Goal: Task Accomplishment & Management: Use online tool/utility

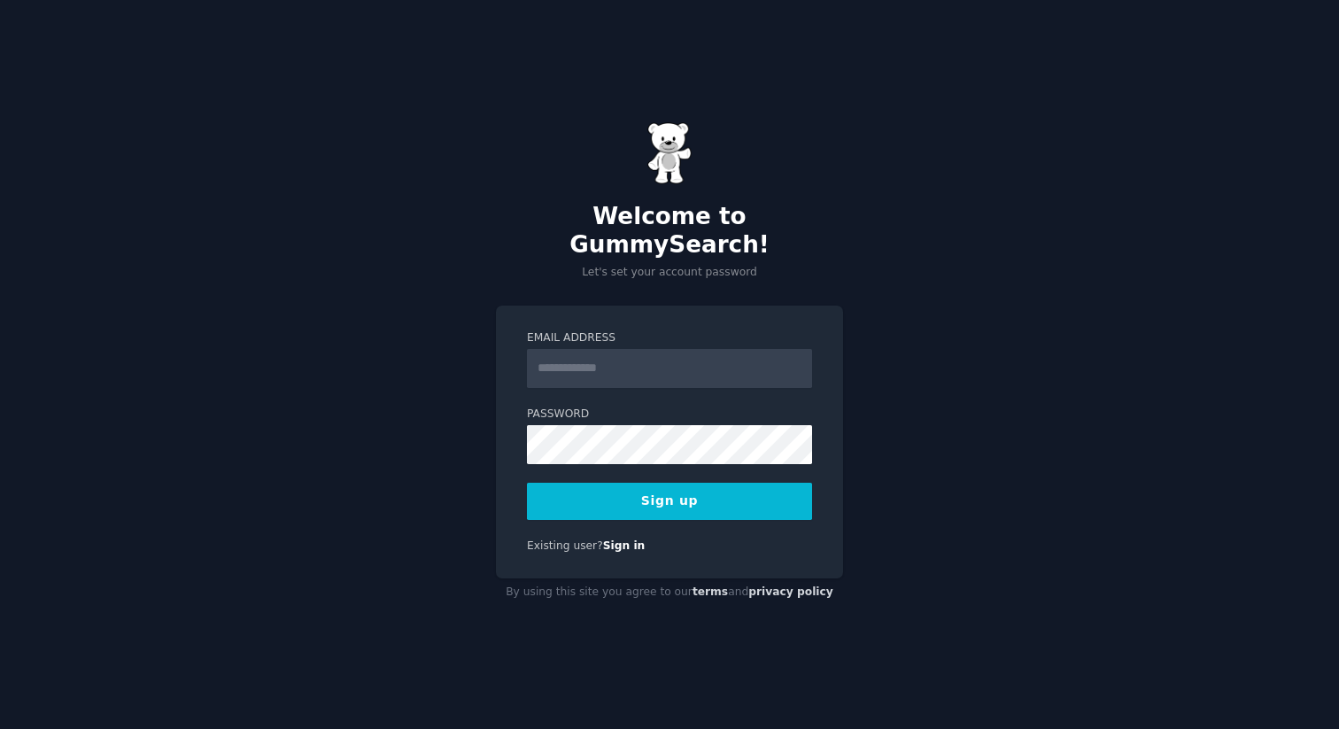
click at [569, 360] on input "Email Address" at bounding box center [669, 368] width 285 height 39
type input "**********"
click at [730, 486] on button "Sign up" at bounding box center [669, 501] width 285 height 37
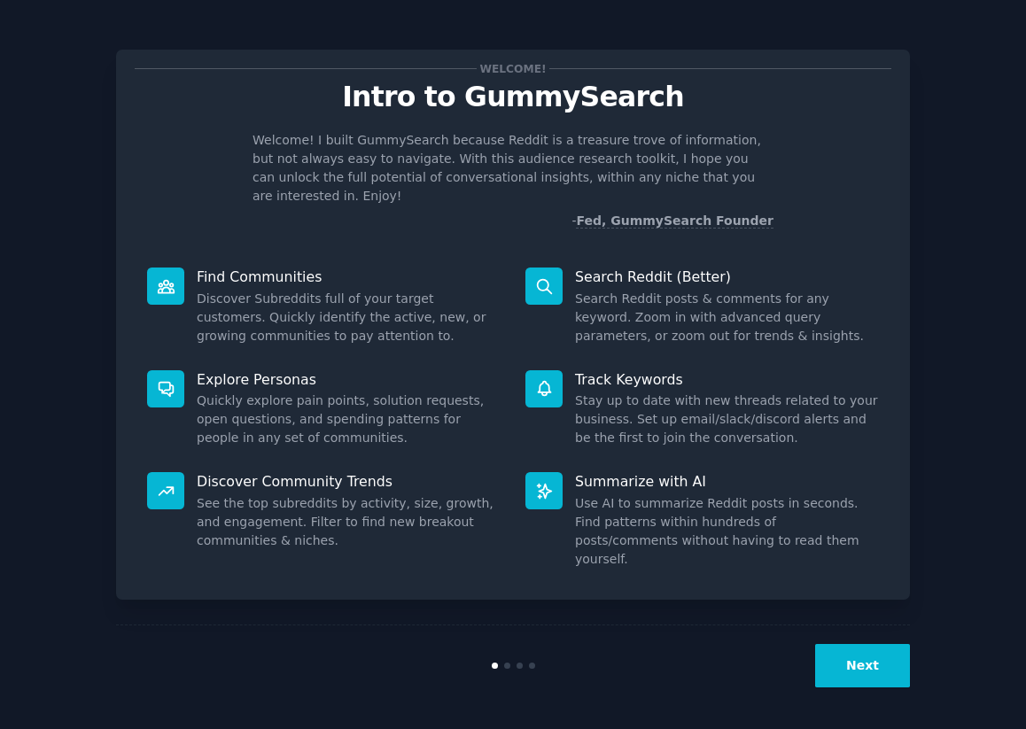
click at [885, 661] on button "Next" at bounding box center [862, 665] width 95 height 43
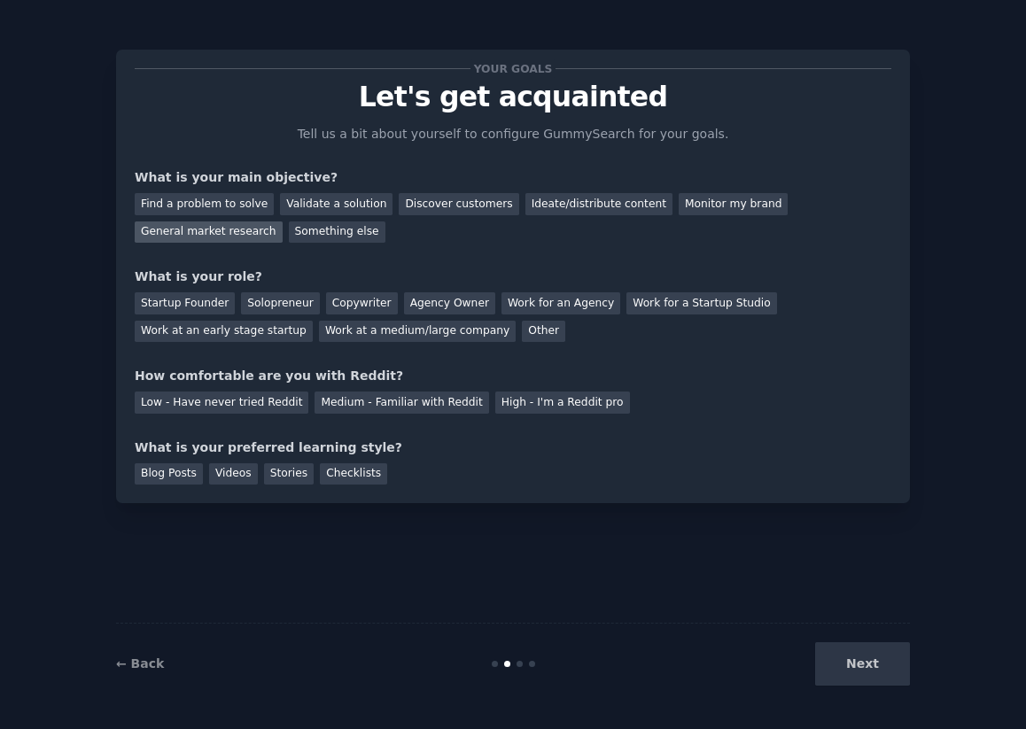
click at [155, 229] on div "General market research" at bounding box center [209, 232] width 148 height 22
click at [855, 659] on div "Next" at bounding box center [777, 663] width 265 height 43
click at [562, 301] on div "Work for an Agency" at bounding box center [560, 303] width 119 height 22
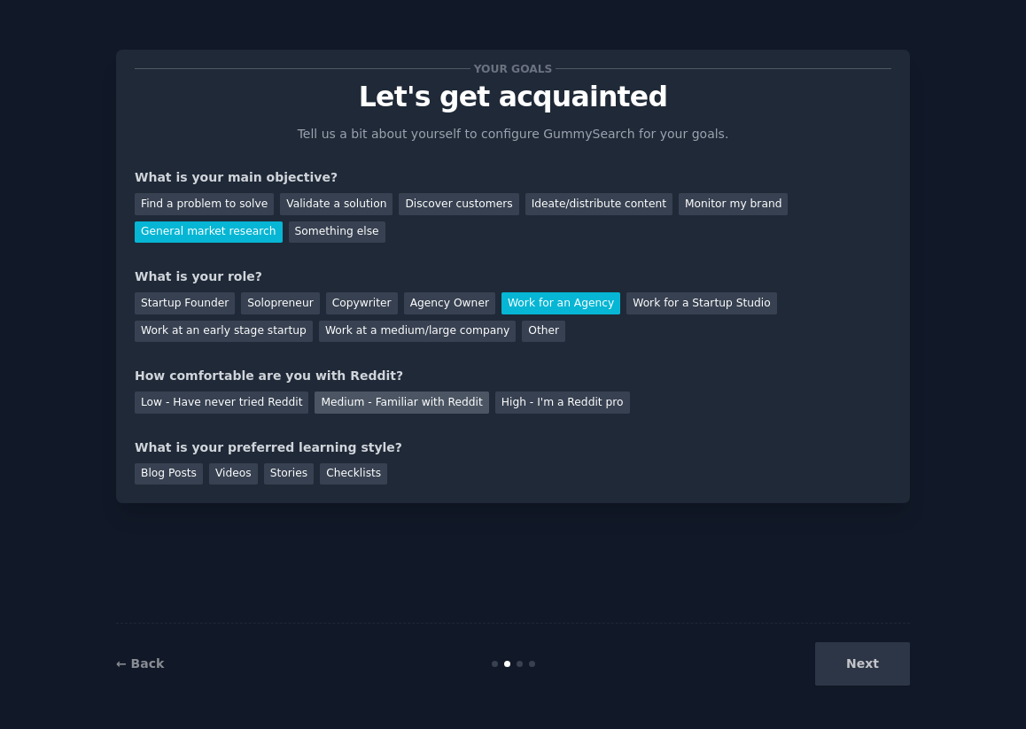
click at [448, 403] on div "Medium - Familiar with Reddit" at bounding box center [401, 402] width 174 height 22
click at [179, 479] on div "Blog Posts" at bounding box center [169, 474] width 68 height 22
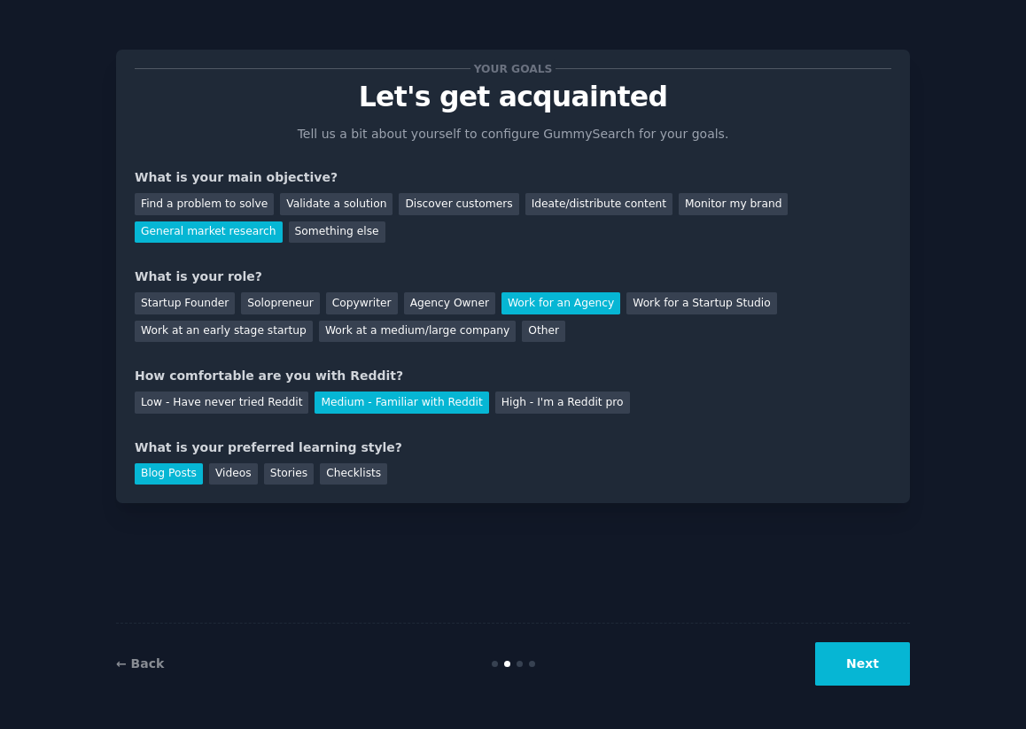
click at [867, 662] on button "Next" at bounding box center [862, 663] width 95 height 43
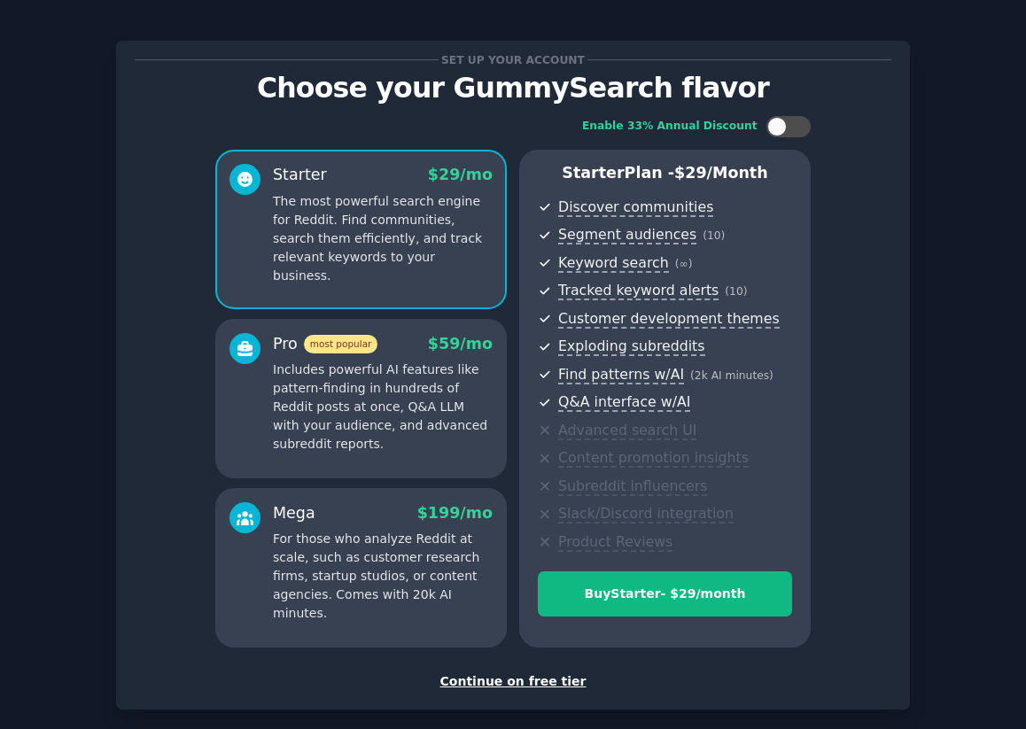
scroll to position [96, 0]
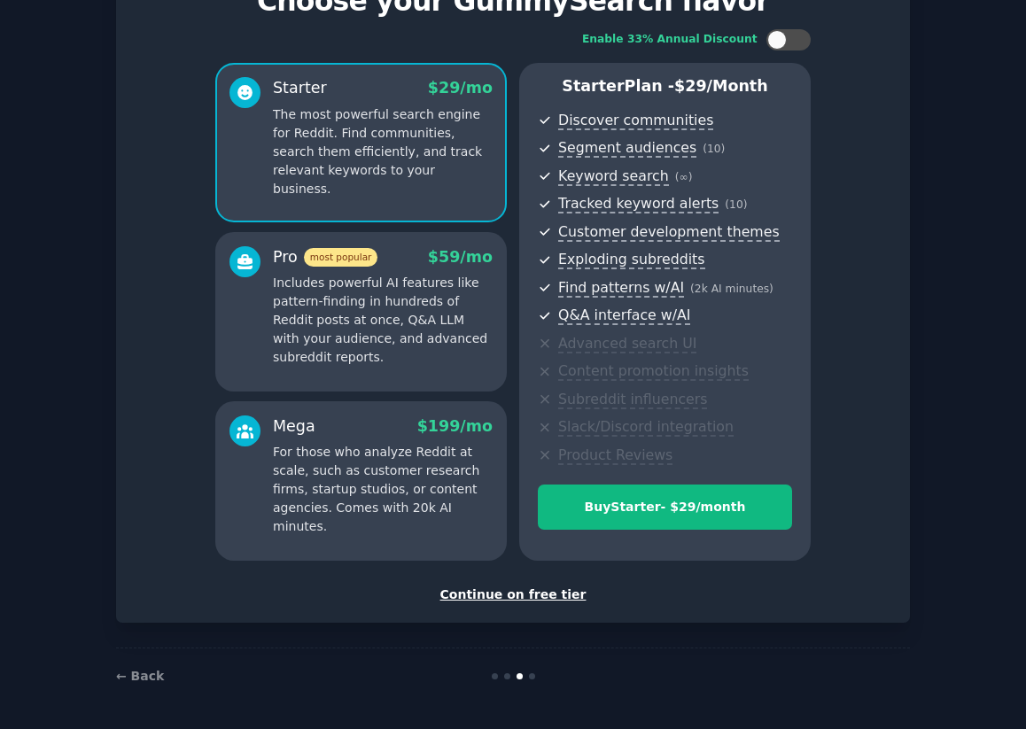
click at [526, 600] on div "Continue on free tier" at bounding box center [513, 594] width 756 height 19
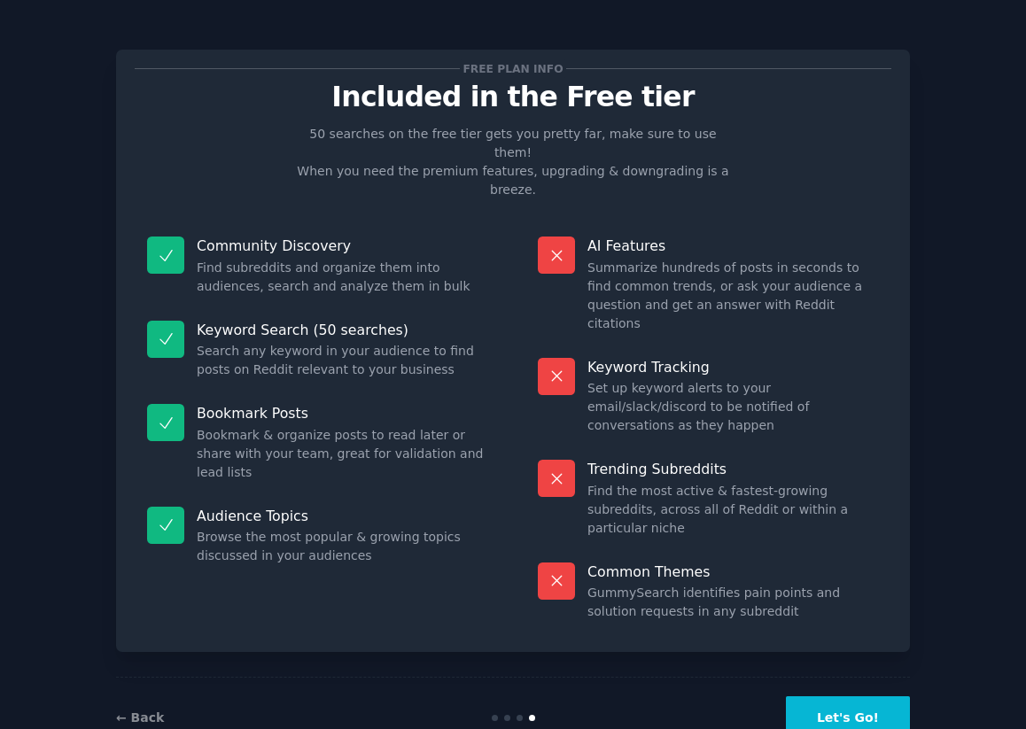
click at [844, 696] on button "Let's Go!" at bounding box center [848, 717] width 124 height 43
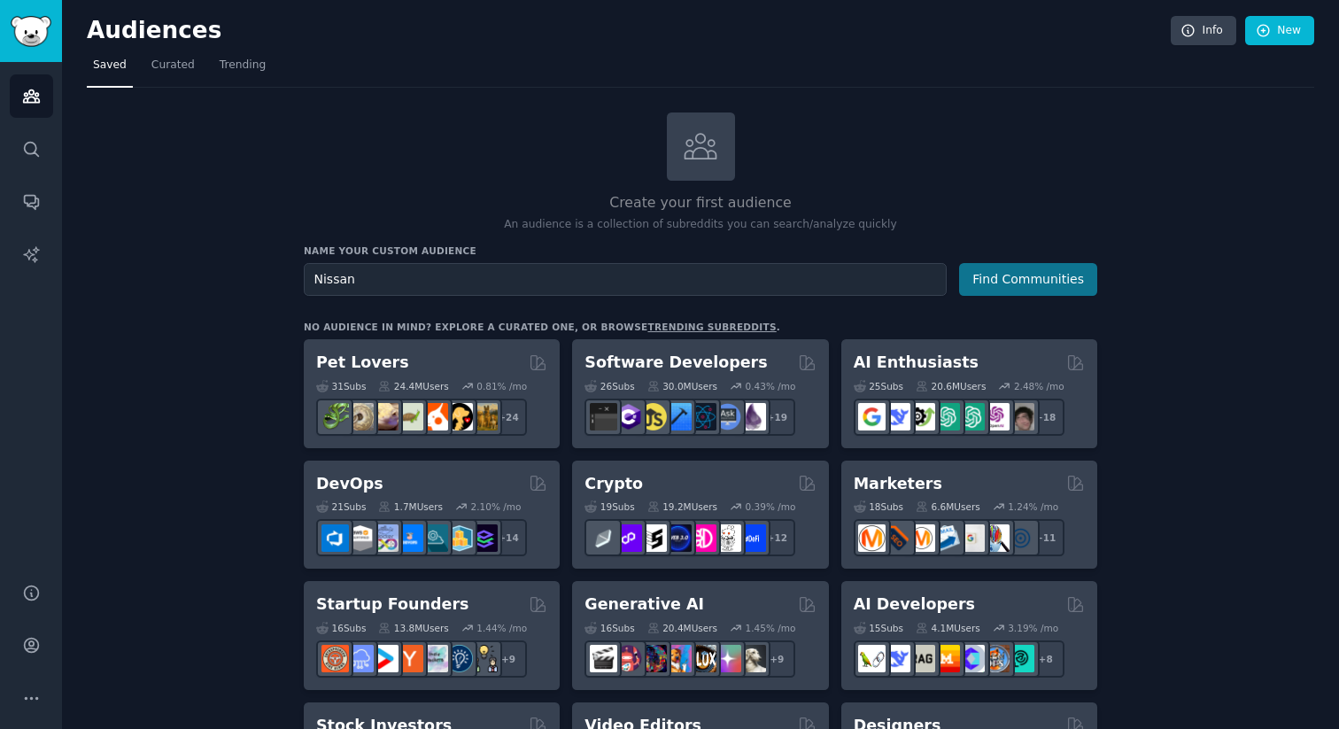
type input "Nissan"
click at [1041, 280] on button "Find Communities" at bounding box center [1028, 279] width 138 height 33
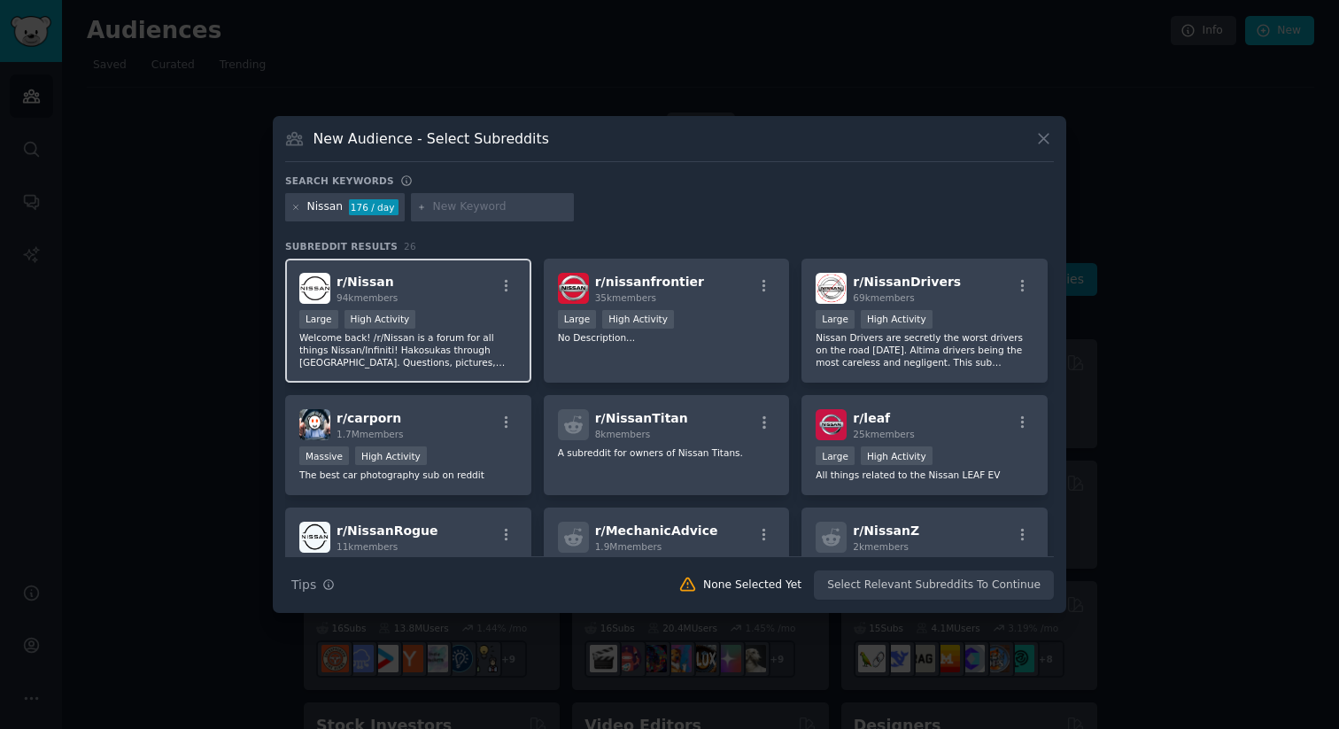
click at [429, 298] on div "r/ Nissan 94k members" at bounding box center [408, 288] width 218 height 31
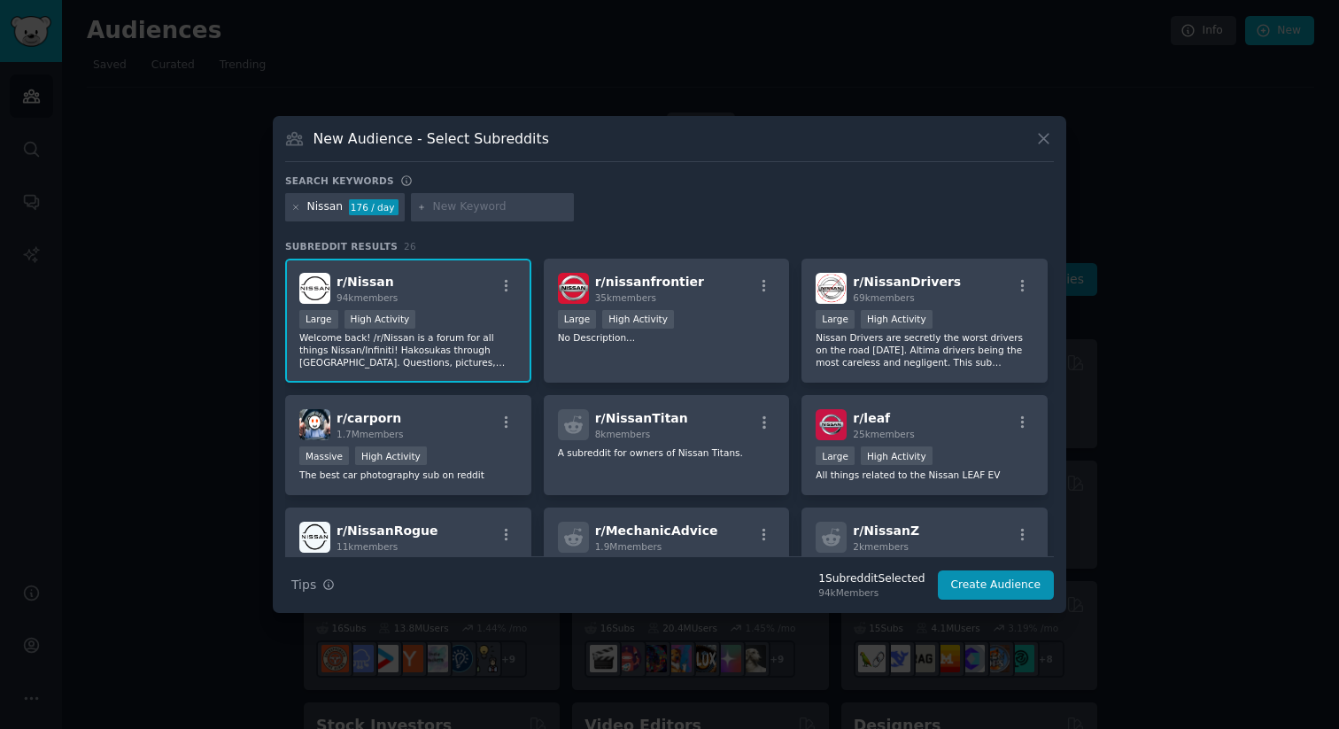
click at [1012, 569] on div "Search Tips Tips 1 Subreddit Selected 94k Members Create Audience" at bounding box center [669, 578] width 769 height 44
click at [1015, 582] on button "Create Audience" at bounding box center [996, 585] width 117 height 30
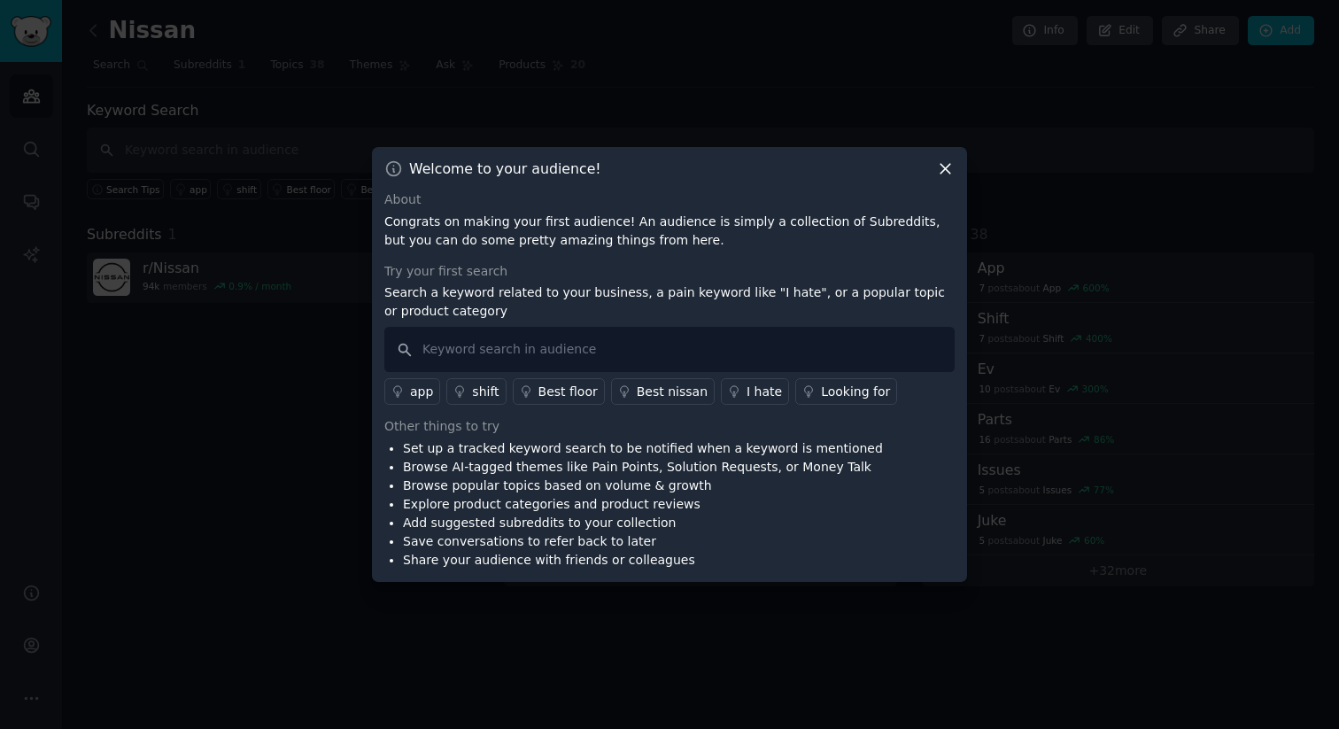
click at [945, 171] on icon at bounding box center [945, 168] width 19 height 19
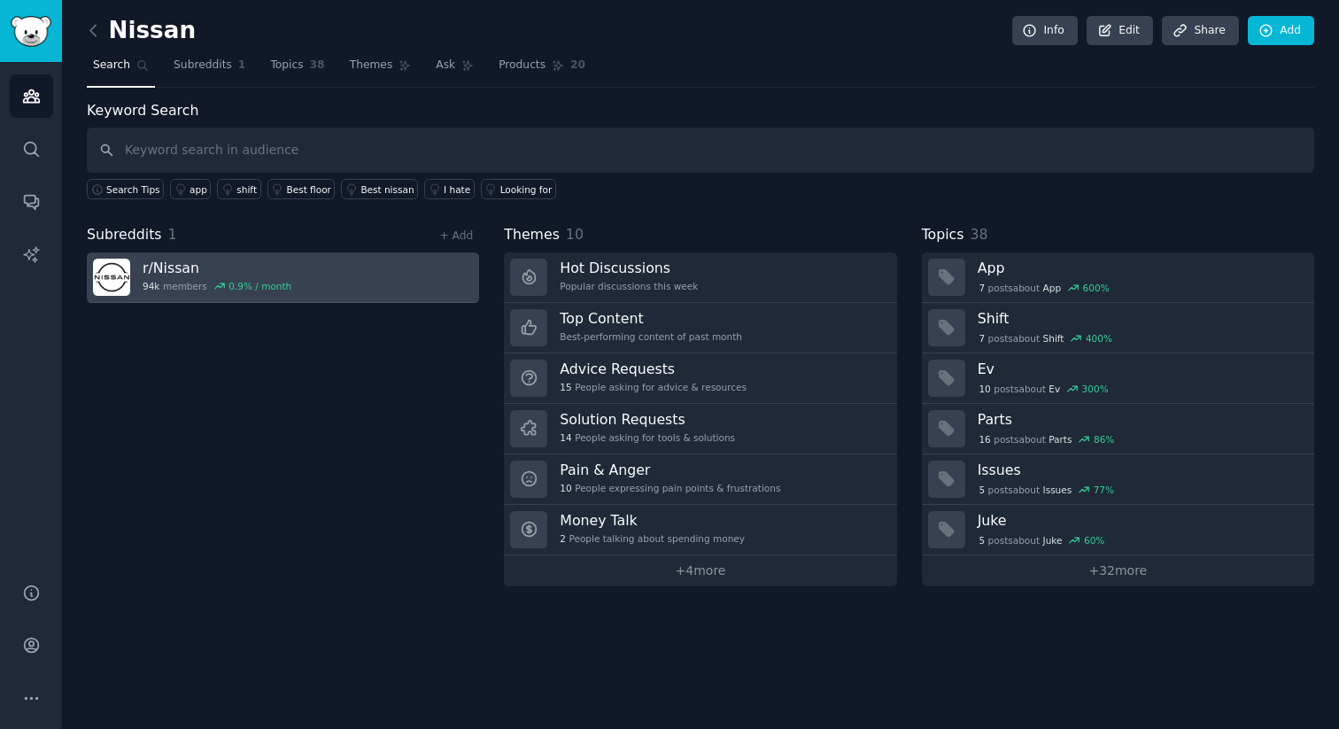
click at [386, 274] on link "r/ Nissan 94k members 0.9 % / month" at bounding box center [283, 277] width 392 height 50
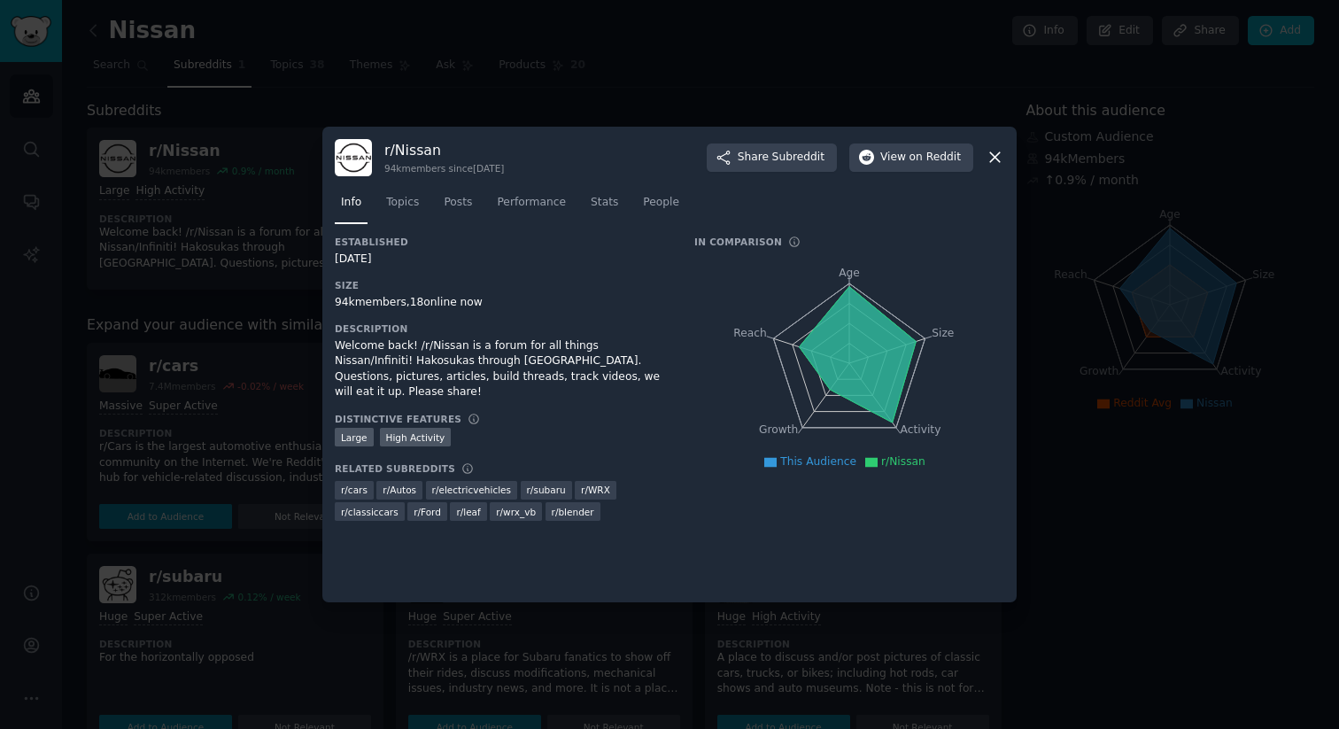
click at [1057, 347] on div at bounding box center [669, 364] width 1339 height 729
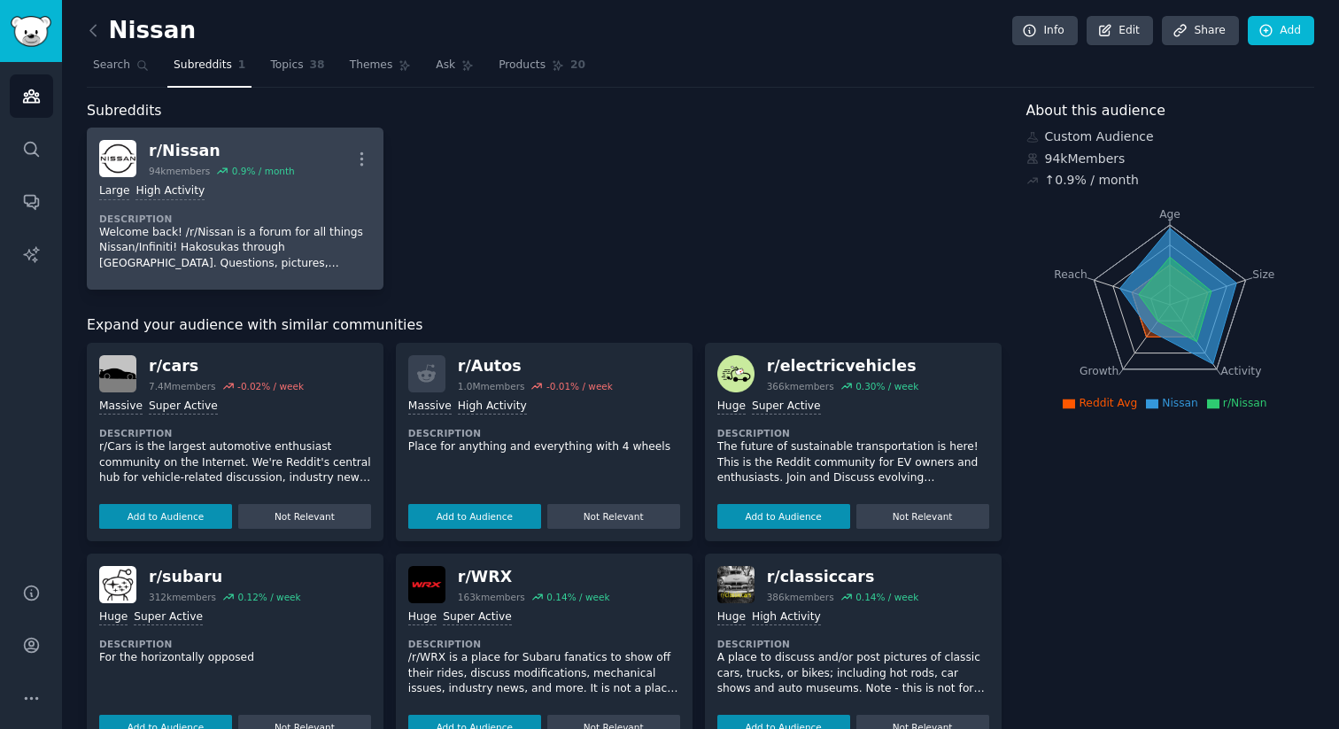
click at [301, 225] on p "Welcome back! /r/Nissan is a forum for all things Nissan/Infiniti! Hakosukas th…" at bounding box center [235, 248] width 272 height 47
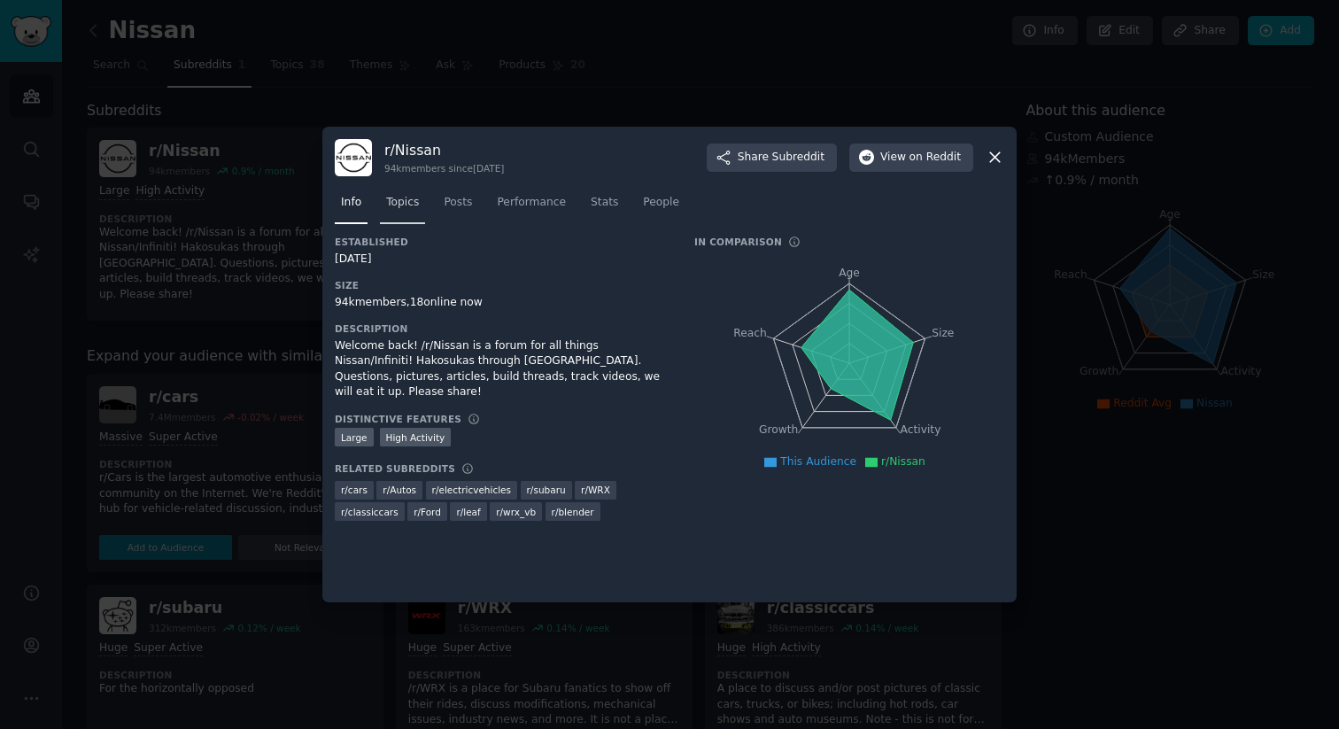
click at [414, 205] on span "Topics" at bounding box center [402, 203] width 33 height 16
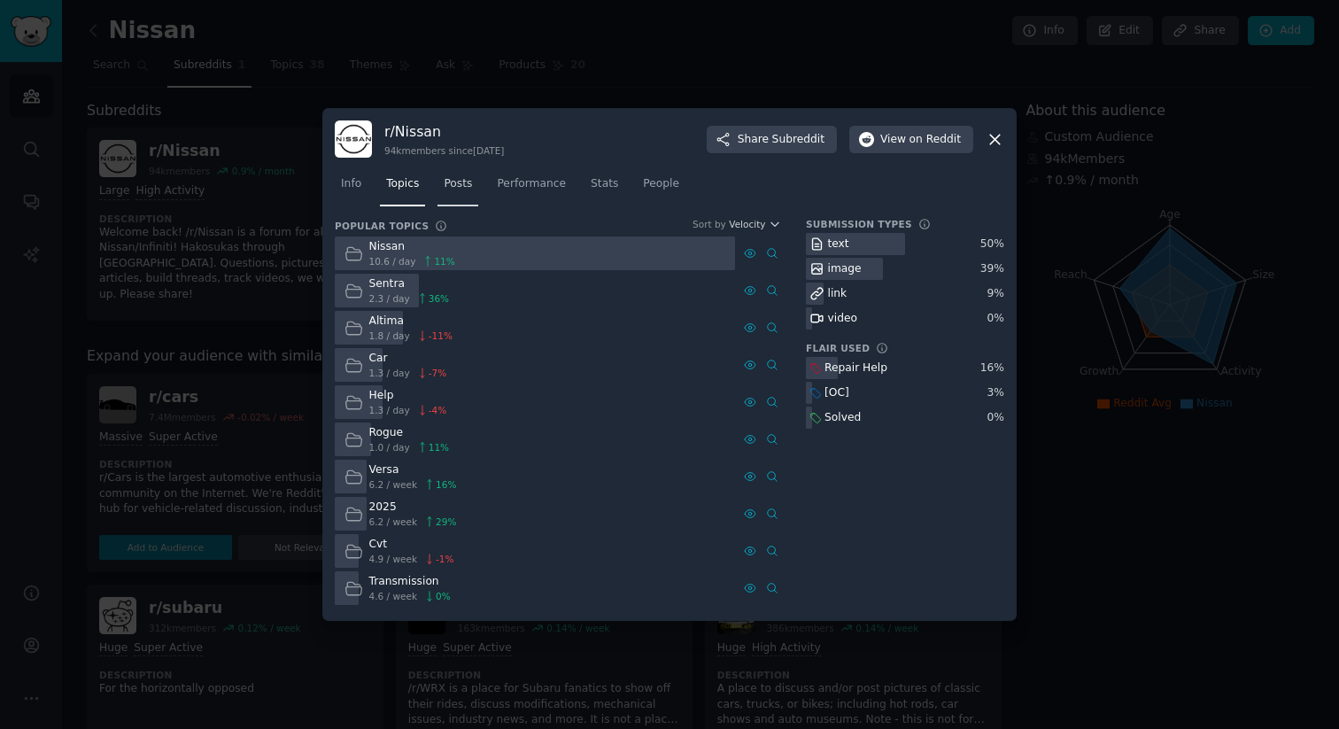
click at [464, 184] on span "Posts" at bounding box center [458, 184] width 28 height 16
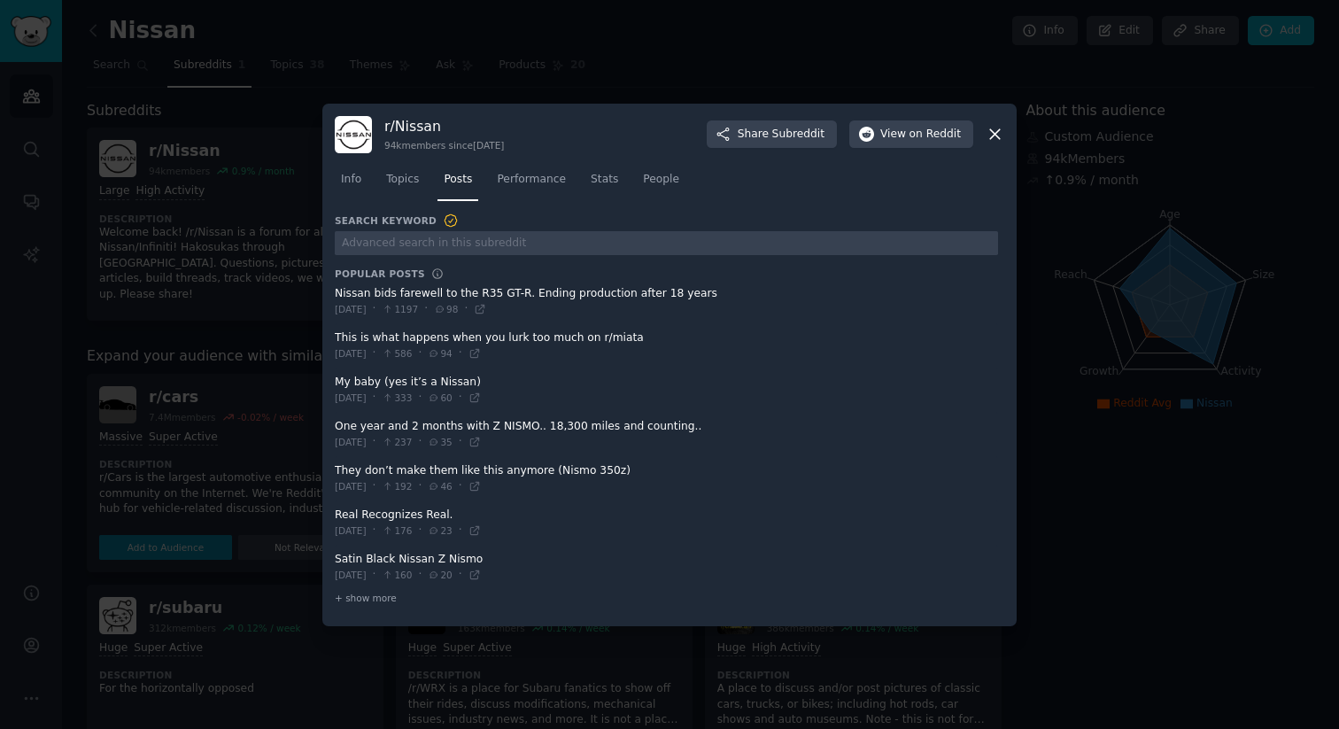
click at [453, 336] on span at bounding box center [666, 345] width 663 height 43
click at [481, 356] on icon at bounding box center [475, 353] width 12 height 12
click at [1057, 340] on div at bounding box center [669, 364] width 1339 height 729
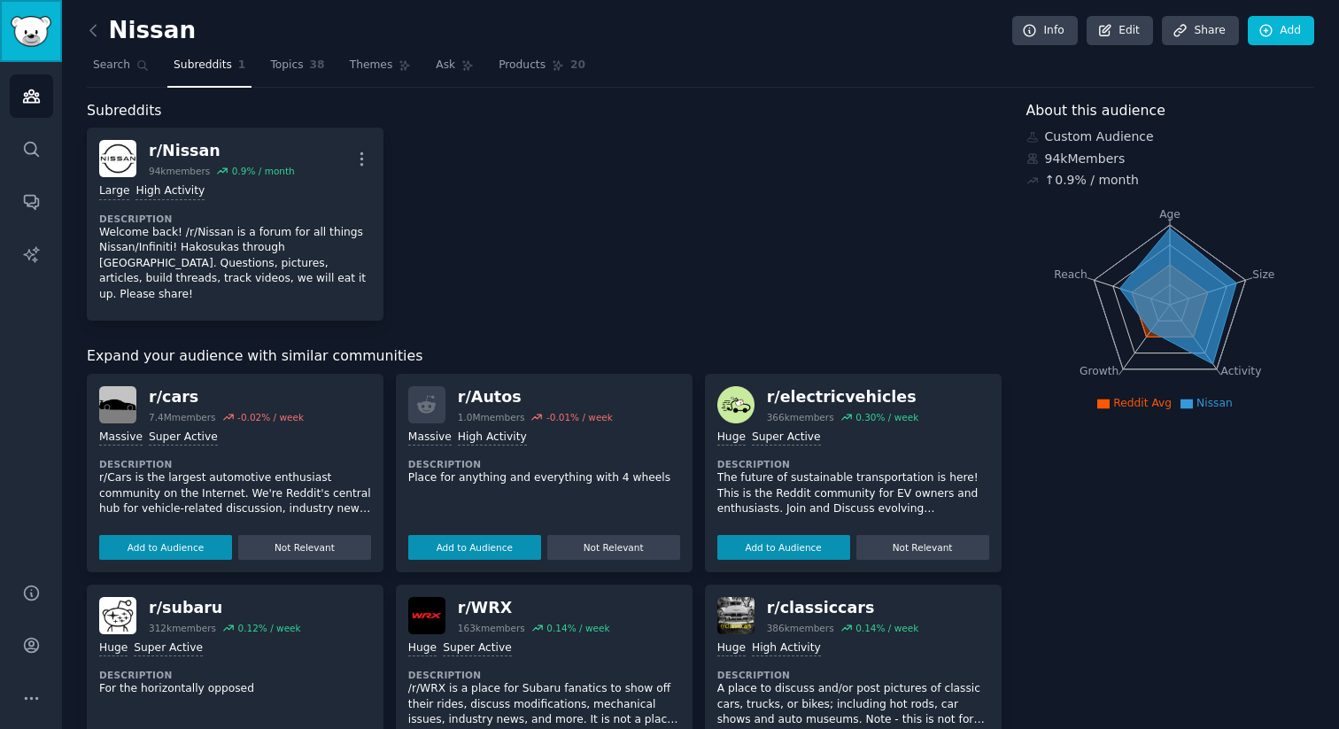
click at [41, 30] on img "Sidebar" at bounding box center [31, 31] width 41 height 31
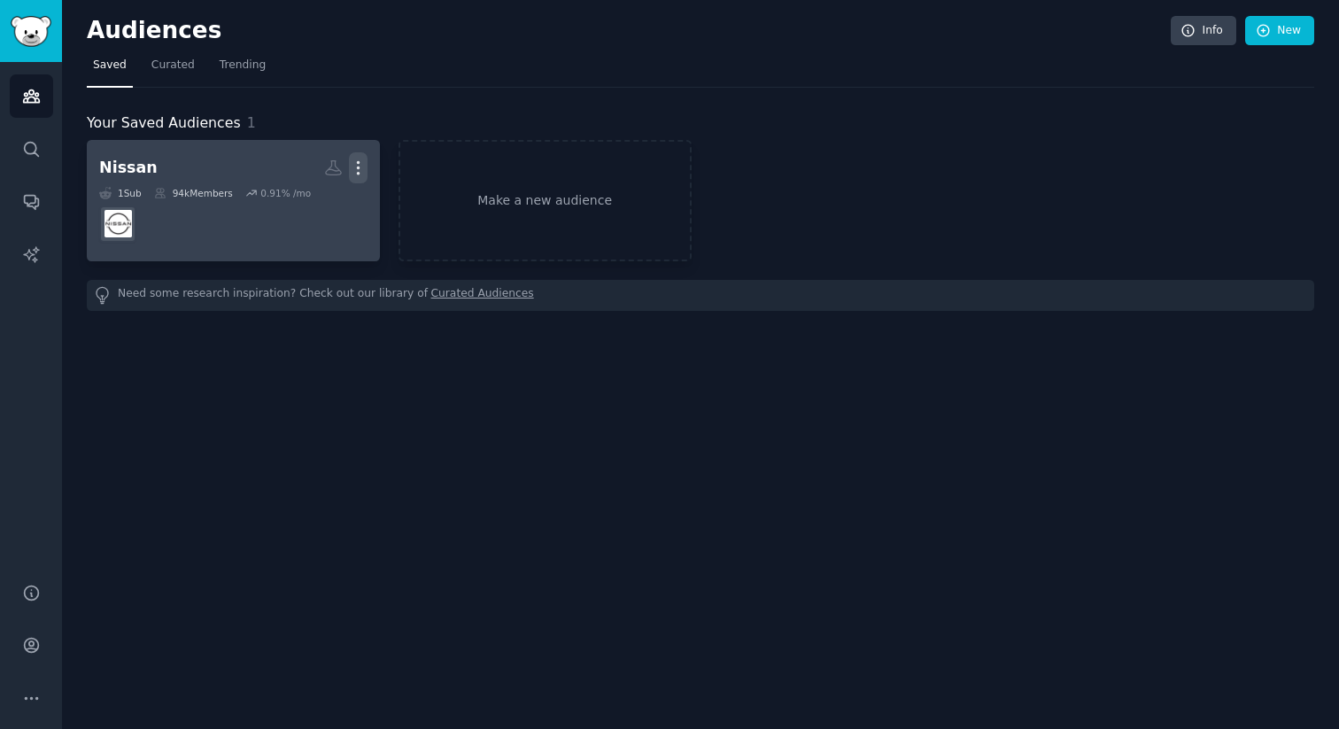
click at [359, 169] on icon "button" at bounding box center [358, 168] width 19 height 19
click at [317, 203] on p "Delete" at bounding box center [310, 205] width 41 height 19
